Goal: Task Accomplishment & Management: Use online tool/utility

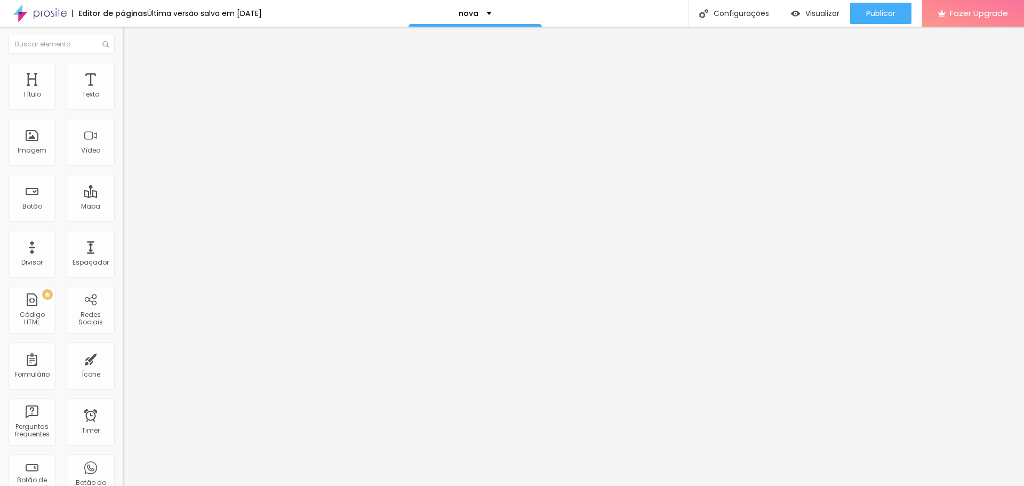
scroll to position [0, 47961]
click at [123, 93] on div "<! doctype html > < html lang = "pt-BR" > < head > < meta charset = "UTF-8" > <…" at bounding box center [184, 93] width 123 height 0
drag, startPoint x: 108, startPoint y: 131, endPoint x: 3, endPoint y: 136, distance: 104.7
click at [123, 125] on div "Código HTML 13655 caracteres <! doctype html > < html lang = "pt-BR" > < head >…" at bounding box center [184, 99] width 123 height 52
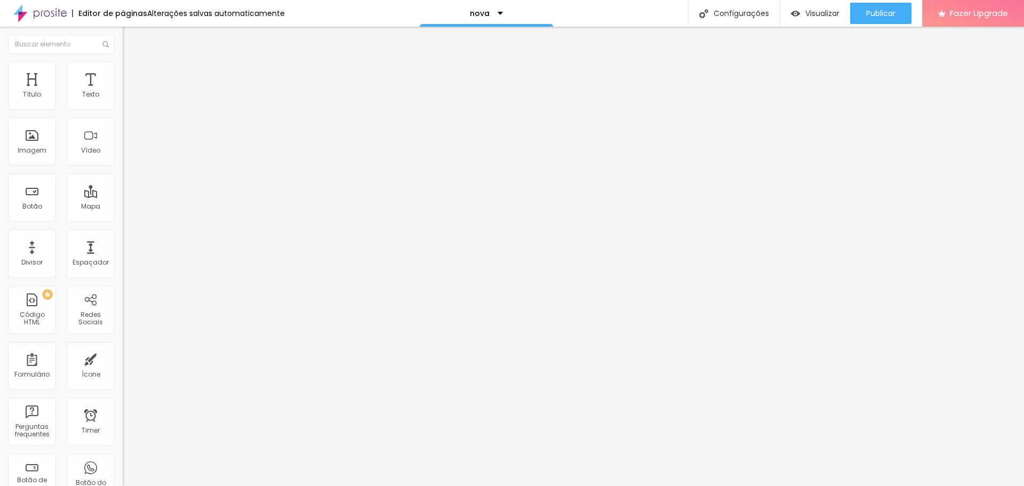
scroll to position [0, 47109]
click at [123, 161] on div at bounding box center [184, 134] width 123 height 82
click at [123, 163] on div at bounding box center [184, 134] width 123 height 82
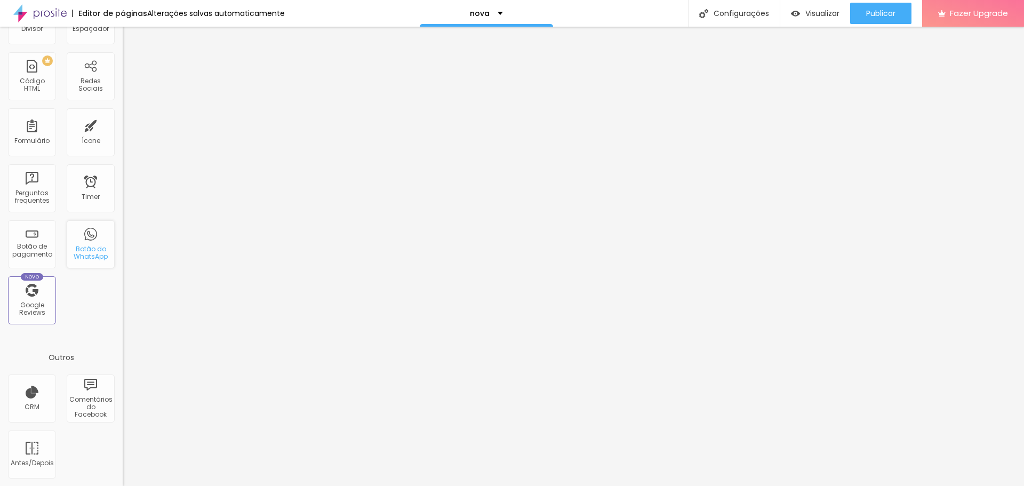
scroll to position [234, 0]
